Goal: Task Accomplishment & Management: Complete application form

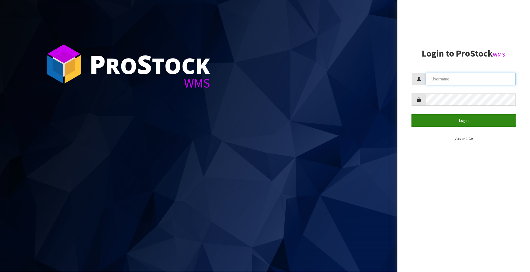
type input "FLOWAPAC"
click at [469, 116] on button "Login" at bounding box center [464, 120] width 104 height 12
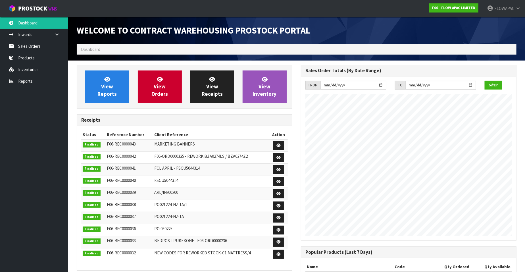
scroll to position [314, 224]
click at [27, 47] on link "Sales Orders" at bounding box center [34, 46] width 68 height 12
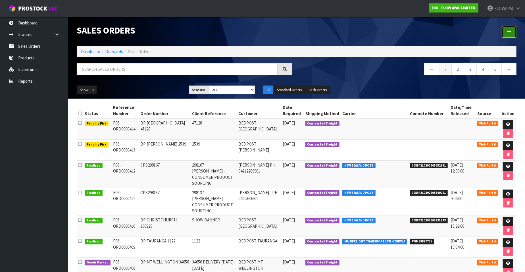
click at [509, 32] on icon at bounding box center [509, 32] width 4 height 4
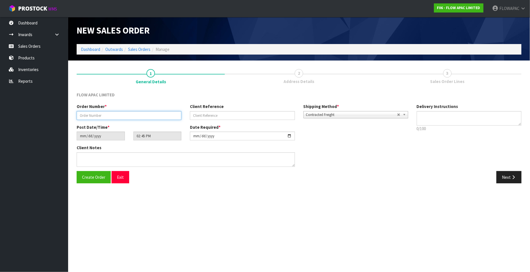
drag, startPoint x: 97, startPoint y: 116, endPoint x: 102, endPoint y: 111, distance: 7.5
click at [97, 116] on input "text" at bounding box center [129, 115] width 105 height 9
type input "BP MT WELLINGTON 34664"
type input "34664"
click at [291, 136] on input "[DATE]" at bounding box center [242, 136] width 105 height 9
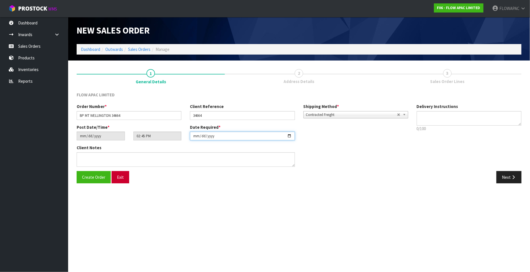
type input "[DATE]"
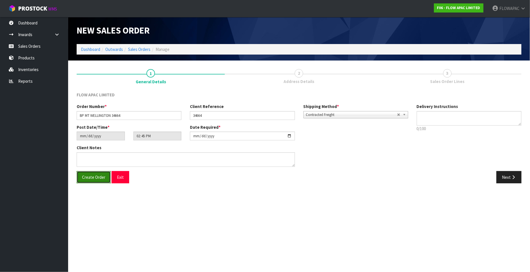
click at [102, 174] on span "Create Order" at bounding box center [93, 176] width 23 height 5
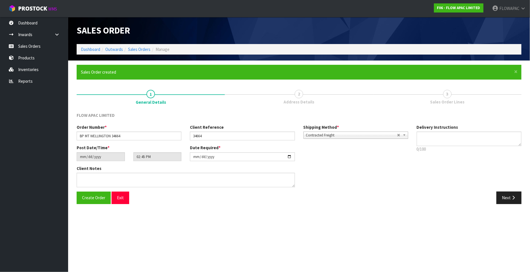
type input "17:45:00.000"
click at [513, 199] on button "Next" at bounding box center [509, 197] width 25 height 12
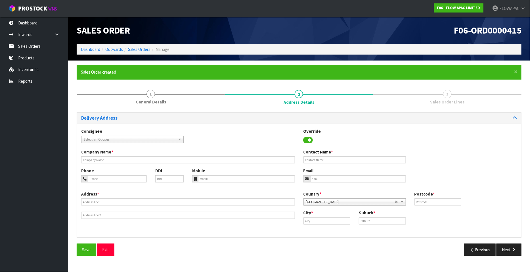
click at [122, 137] on span "Select an Option" at bounding box center [130, 139] width 92 height 7
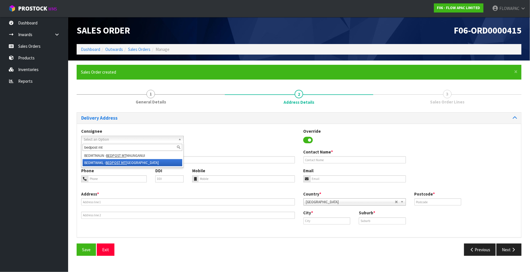
type input "bedpost mt"
click at [145, 162] on li "BEDMTWAKL - BEDPOST MT [GEOGRAPHIC_DATA]" at bounding box center [133, 162] width 100 height 7
type input "BEDPOST MT WELLINGTON"
type input "[PERSON_NAME]"
type input "[PHONE_NUMBER]"
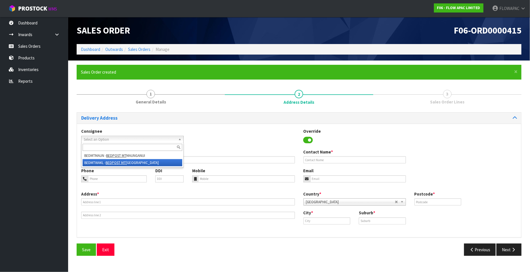
type input "[EMAIL_ADDRESS][DOMAIN_NAME]"
type input "39C MT WELLINGTON HIGHWAY"
type input "1051"
type input "[GEOGRAPHIC_DATA]"
type input "MT [GEOGRAPHIC_DATA]"
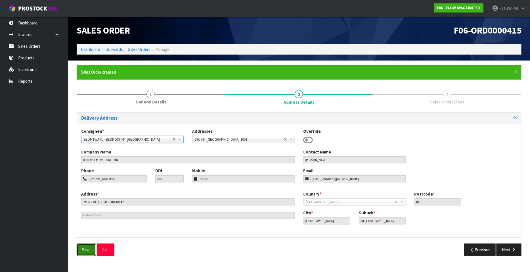
click at [86, 253] on button "Save" at bounding box center [86, 249] width 19 height 12
click at [507, 249] on button "Next" at bounding box center [509, 249] width 25 height 12
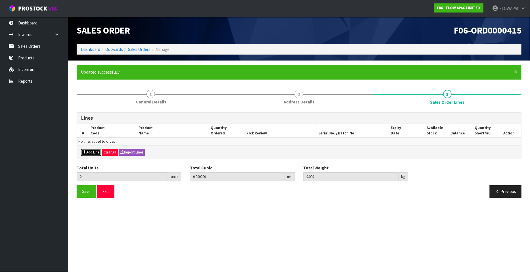
click at [89, 153] on button "Add Line" at bounding box center [91, 152] width 20 height 7
type input "0"
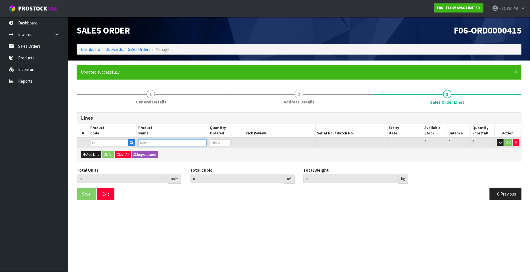
click at [160, 141] on input "text" at bounding box center [172, 142] width 68 height 7
type input "FLOW"
click at [176, 151] on link "FLOW PILLOW 0.0" at bounding box center [161, 152] width 45 height 8
type input "FLOW PILLOW 0.0"
type input "0.000000"
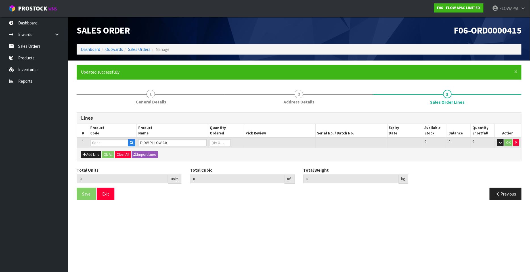
type input "0.000"
type input "BZP01360P"
type input "0"
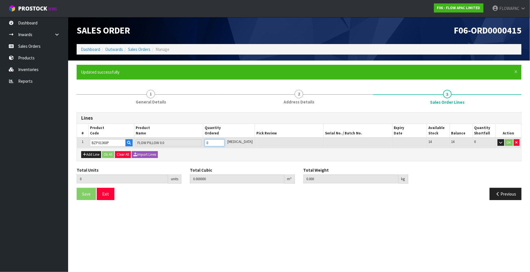
type input "1"
type input "0.035762"
type input "2.72"
type input "1"
click at [225, 141] on input "1" at bounding box center [215, 142] width 20 height 7
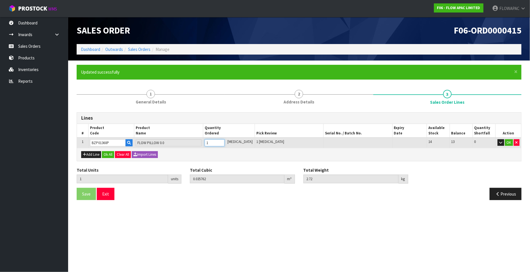
type input "2"
type input "0.071524"
type input "5.44"
type input "2"
click at [225, 141] on input "2" at bounding box center [215, 142] width 20 height 7
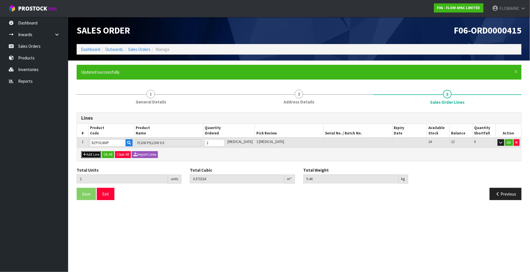
click at [92, 154] on button "Add Line" at bounding box center [91, 154] width 20 height 7
type input "0"
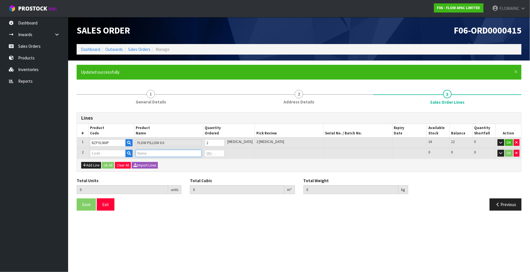
click at [154, 153] on input "text" at bounding box center [169, 153] width 66 height 7
type input "FLOW"
click at [174, 169] on link "FLOW PILLOW 1.0" at bounding box center [161, 170] width 45 height 8
type input "FLOW PILLOW 1.0"
type input "2"
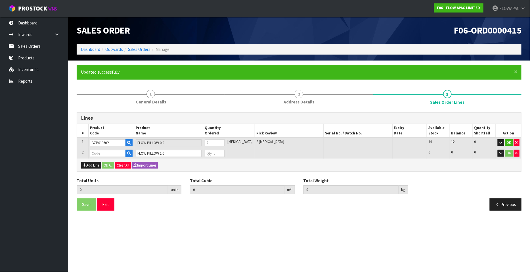
type input "0.071524"
type input "5.44"
type input "BZP01361P"
type input "0"
type input "3"
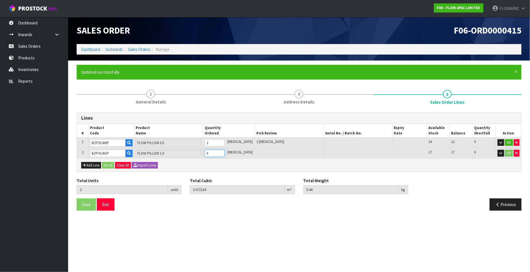
type input "0.108686"
type input "7.94"
type input "1"
click at [225, 151] on input "1" at bounding box center [215, 153] width 20 height 7
click at [96, 165] on button "Add Line" at bounding box center [91, 165] width 20 height 7
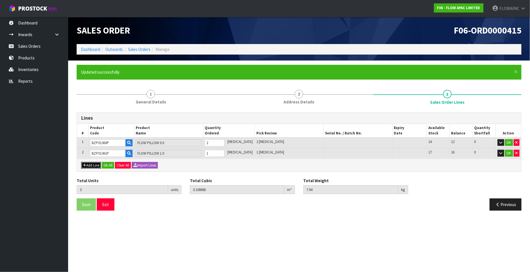
type input "0"
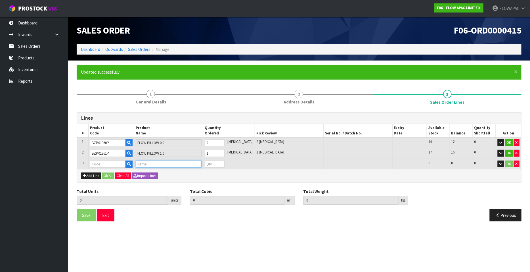
click at [148, 165] on input "text" at bounding box center [169, 164] width 66 height 7
type input "L"
type input "GLACIER"
click at [178, 182] on link "GLACIER PILLOW 1.0" at bounding box center [163, 181] width 48 height 8
type input "GLACIER PILLOW 1.0"
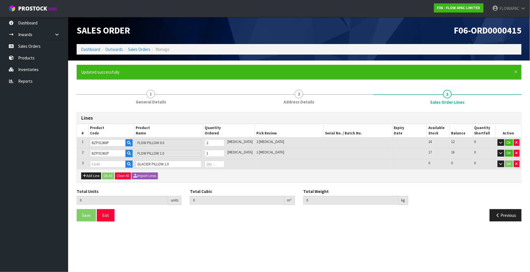
type input "3"
type input "0.108686"
type input "7.94"
type input "BZP02561P"
type input "0"
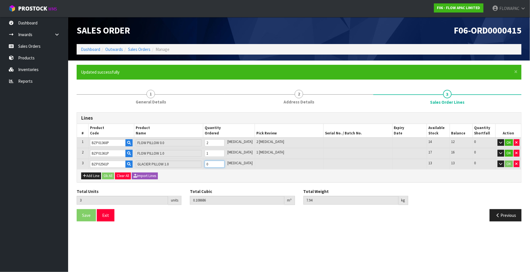
type input "4"
type input "0.145502"
type input "11.04"
type input "1"
click at [225, 163] on input "1" at bounding box center [215, 164] width 20 height 7
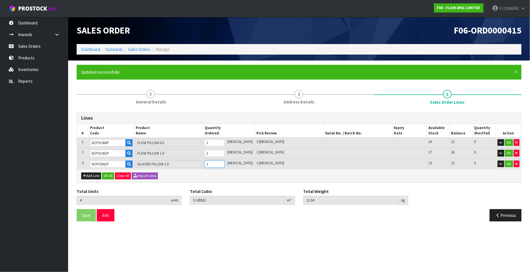
type input "5"
type input "0.182318"
type input "14.14"
type input "2"
click at [225, 163] on input "2" at bounding box center [215, 164] width 20 height 7
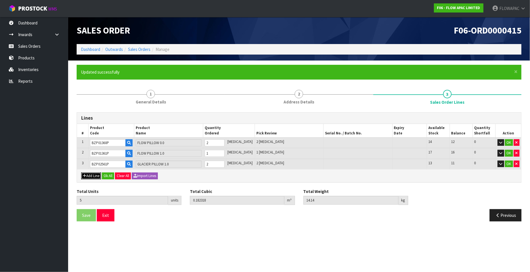
click at [93, 175] on button "Add Line" at bounding box center [91, 175] width 20 height 7
type input "0"
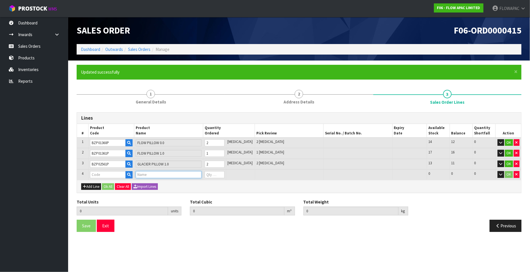
click at [159, 174] on input "text" at bounding box center [169, 174] width 66 height 7
type input "BODY"
click at [168, 182] on link "BODY PILLOW" at bounding box center [161, 184] width 45 height 8
type input "BODY PILLOW"
type input "5"
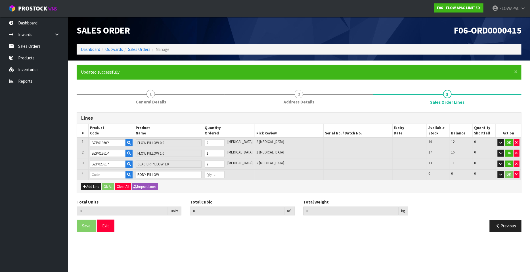
type input "0.182318"
type input "14.14"
type input "NZP0132NS"
type input "0"
type input "6"
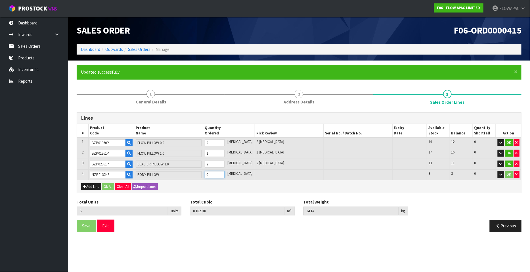
type input "0.255826"
type input "18.44"
type input "1"
click at [225, 172] on input "1" at bounding box center [215, 174] width 20 height 7
type input "7"
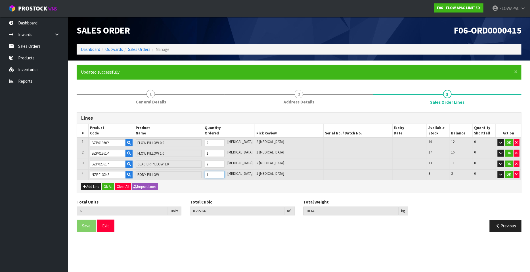
type input "0.329334"
type input "22.74"
type input "2"
click at [225, 172] on input "2" at bounding box center [215, 174] width 20 height 7
click at [94, 186] on button "Add Line" at bounding box center [91, 186] width 20 height 7
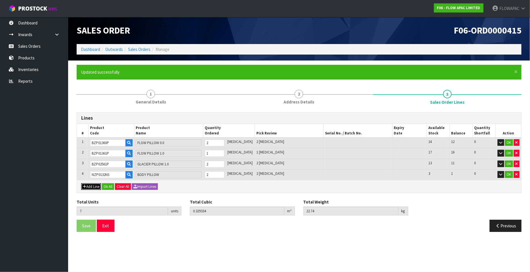
type input "0"
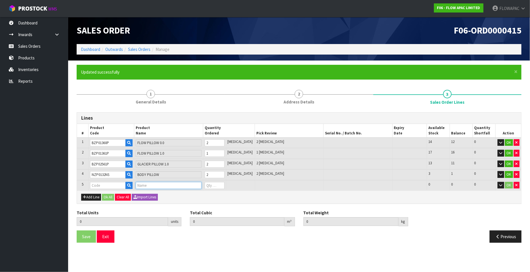
click at [145, 183] on input "text" at bounding box center [169, 185] width 66 height 7
type input "GLACIER"
click at [181, 216] on link "GLACIER PILLOW 3.0" at bounding box center [163, 217] width 48 height 8
type input "GLACIER PILLOW 3.0"
type input "7"
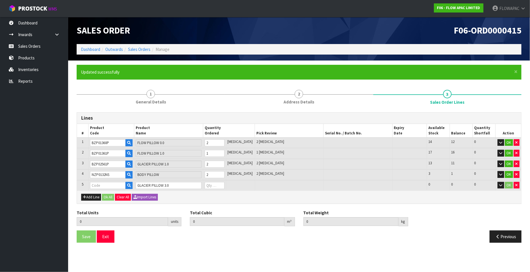
type input "0.329334"
type input "22.74"
type input "BZP02563P"
type input "0"
type input "8"
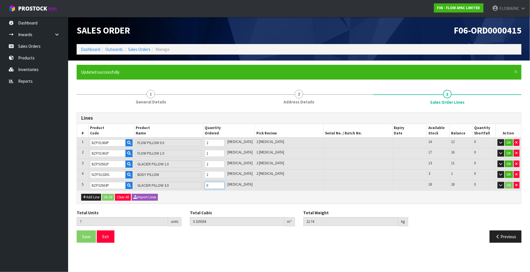
type input "0.36615"
type input "25.84"
type input "1"
click at [225, 182] on input "1" at bounding box center [215, 185] width 20 height 7
click at [92, 197] on button "Add Line" at bounding box center [91, 197] width 20 height 7
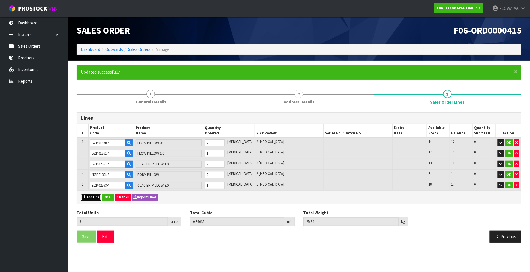
type input "0"
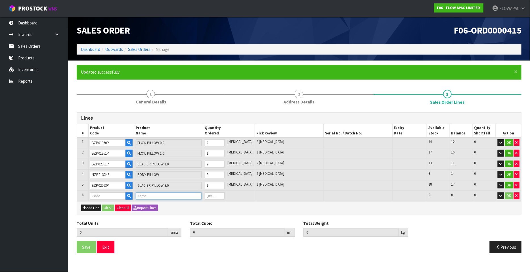
click at [150, 194] on input "text" at bounding box center [169, 195] width 66 height 7
type input "VER-TEX"
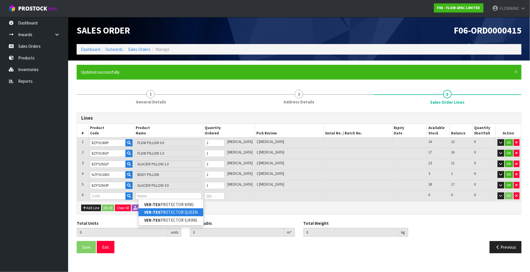
click at [196, 214] on link "VER-TEX PROTECTOR QUEEN" at bounding box center [171, 212] width 65 height 8
type input "VER-TEX PROTECTOR QUEEN"
type input "8"
type input "0.36615"
type input "25.84"
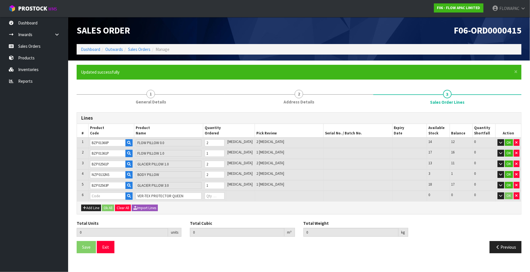
type input "BZM0260Z5"
type input "0"
type input "9"
type input "0.378431"
type input "28.09"
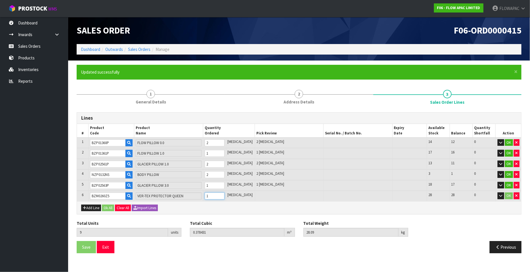
type input "1"
click at [225, 194] on input "1" at bounding box center [215, 195] width 20 height 7
click at [88, 206] on button "Add Line" at bounding box center [91, 208] width 20 height 7
type input "0"
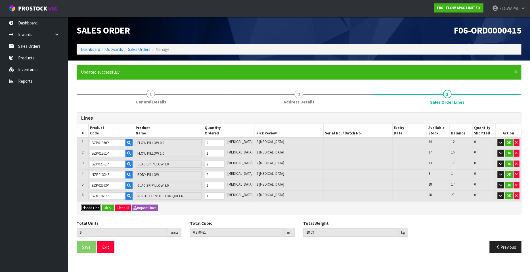
type input "0"
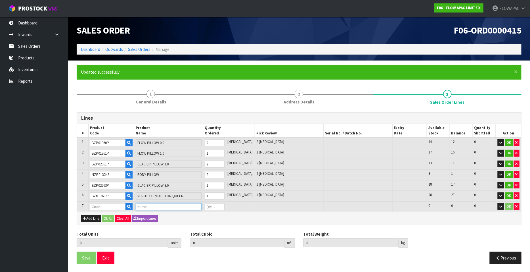
click at [147, 205] on input "text" at bounding box center [169, 206] width 66 height 7
type input "VER-TEX"
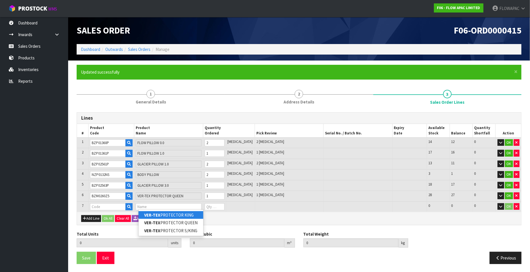
click at [188, 214] on link "VER-TEX PROTECTOR KING" at bounding box center [171, 215] width 65 height 8
type input "VER-TEX PROTECTOR KING"
type input "9"
type input "0.378431"
type input "28.09"
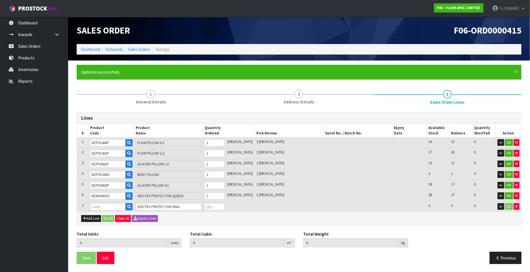
type input "BZM0260Z6"
type input "0"
type input "10"
type input "0.395764"
type input "30.41"
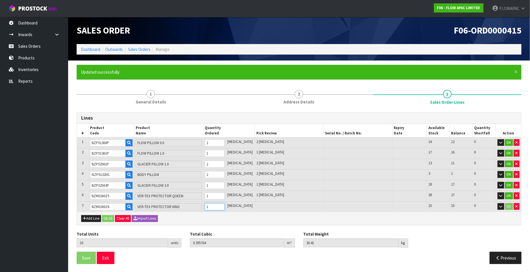
type input "1"
click at [225, 204] on input "1" at bounding box center [215, 206] width 20 height 7
click at [109, 218] on button "Ok All" at bounding box center [108, 218] width 12 height 7
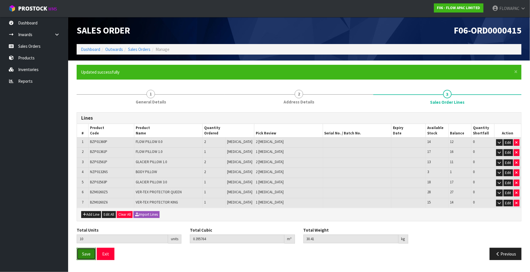
click at [87, 251] on span "Save" at bounding box center [86, 253] width 9 height 5
click at [88, 252] on span "Save" at bounding box center [86, 253] width 9 height 5
click at [106, 253] on button "Exit" at bounding box center [106, 254] width 18 height 12
